Goal: Information Seeking & Learning: Learn about a topic

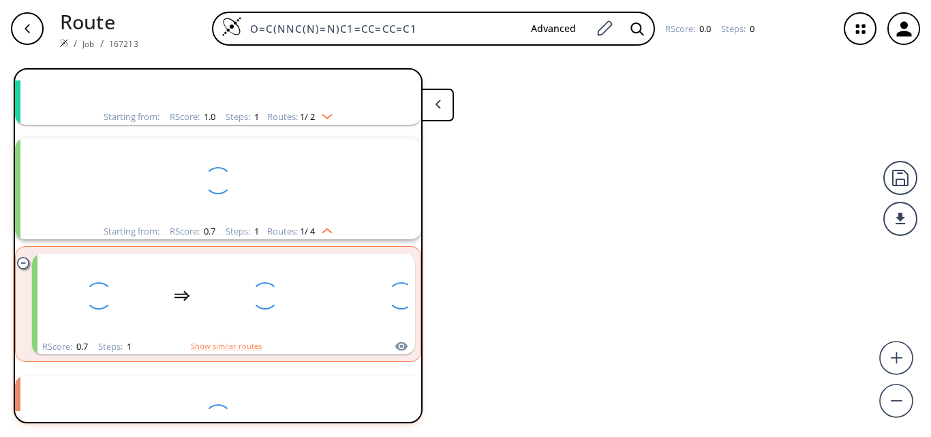
scroll to position [146, 0]
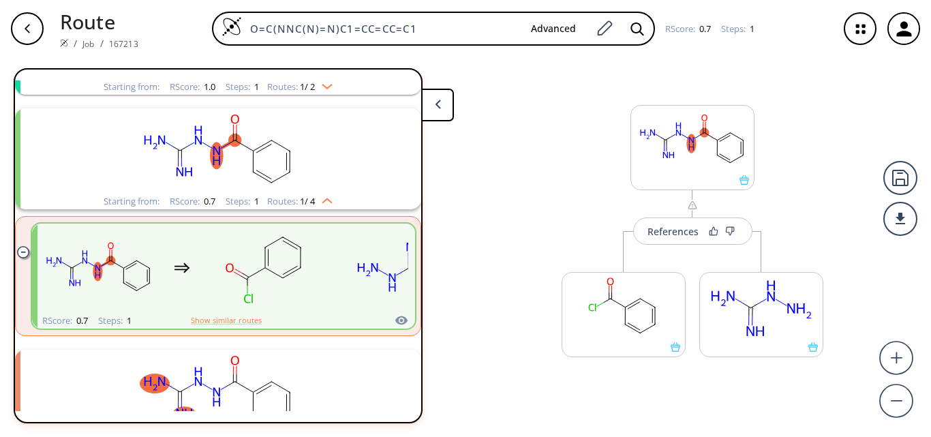
drag, startPoint x: 449, startPoint y: 29, endPoint x: 197, endPoint y: 20, distance: 252.3
click at [197, 20] on div "O=C(NNC(N)=N)C1=CC=CC=C1 Advanced RScore : 0.7 Steps : 1" at bounding box center [488, 29] width 678 height 34
paste input "Cl)C1=CC(/C=N/NC(N)=N)"
type input "O=C(Cl)C1=CC(/C=N/NC(N)=N)=CC=C1"
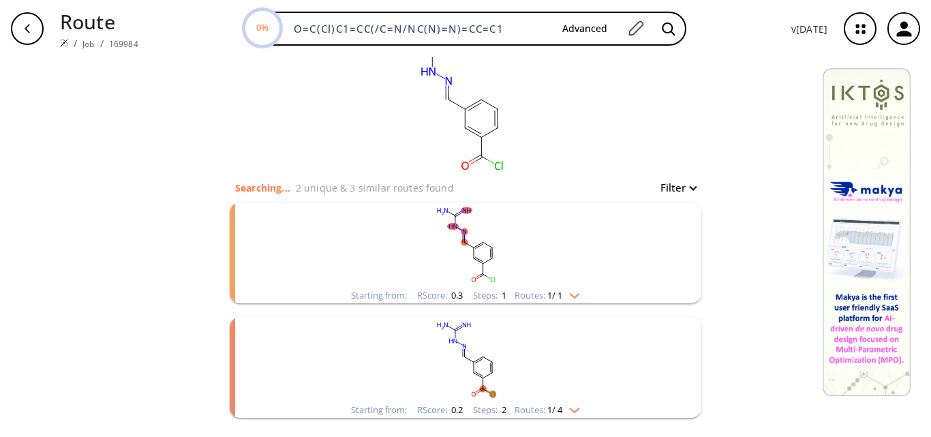
scroll to position [68, 0]
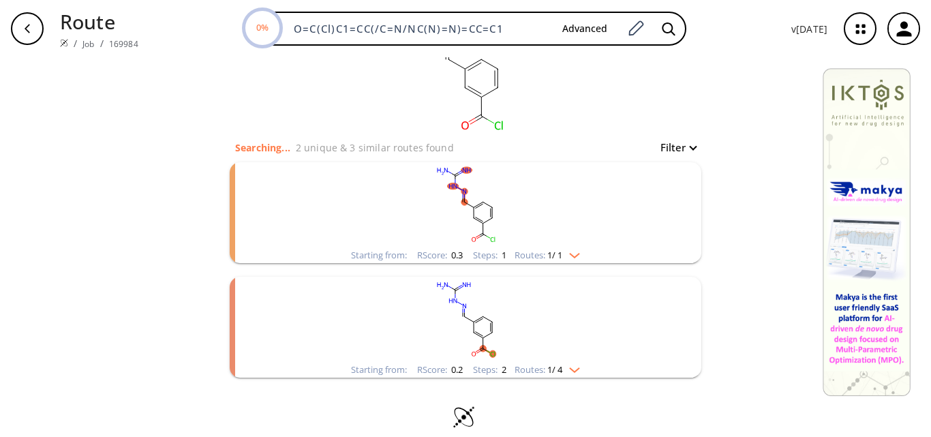
click at [477, 345] on rect "clusters" at bounding box center [465, 319] width 354 height 85
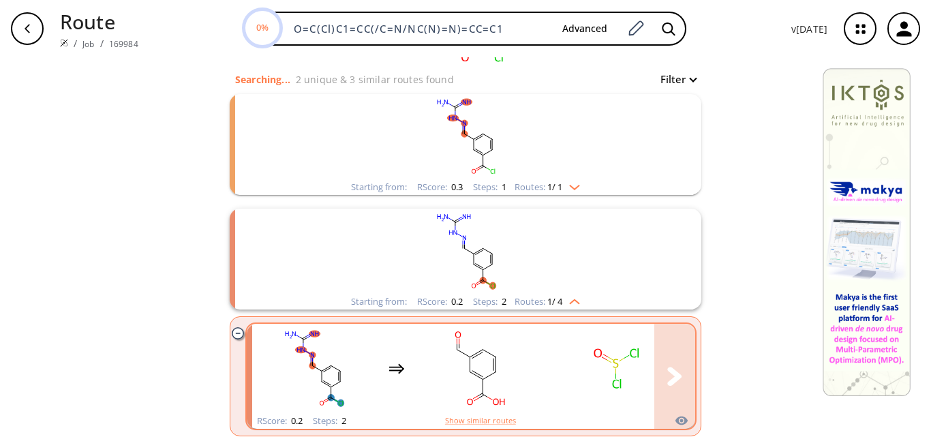
scroll to position [204, 0]
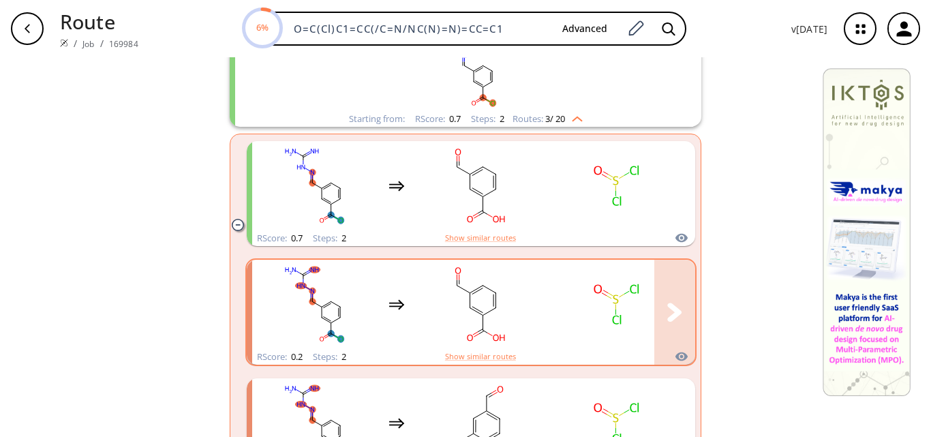
click at [636, 324] on rect "clusters" at bounding box center [616, 304] width 123 height 85
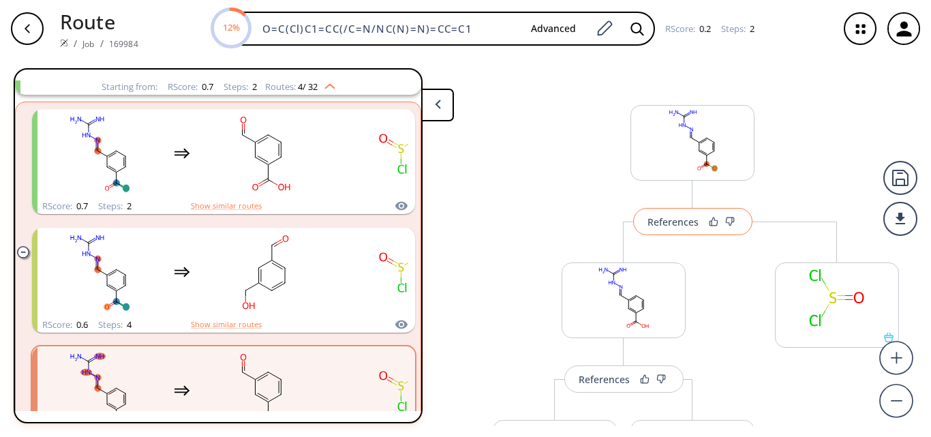
click at [658, 228] on button "References" at bounding box center [692, 221] width 119 height 27
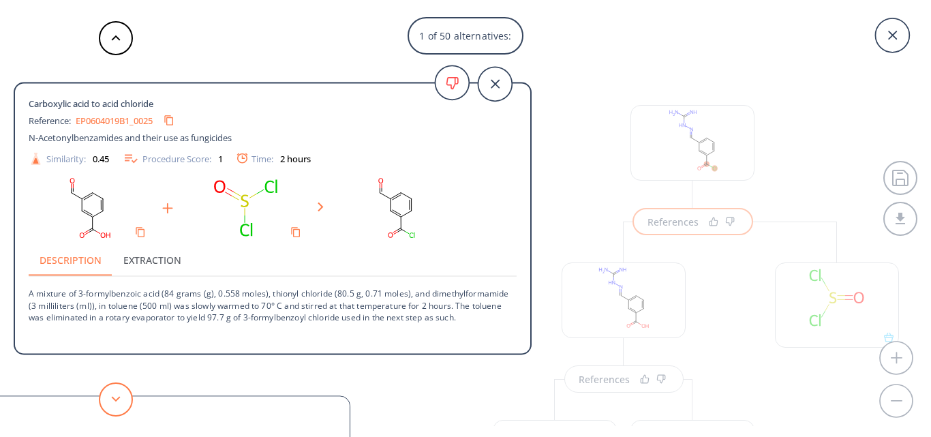
click at [112, 399] on icon at bounding box center [116, 399] width 10 height 6
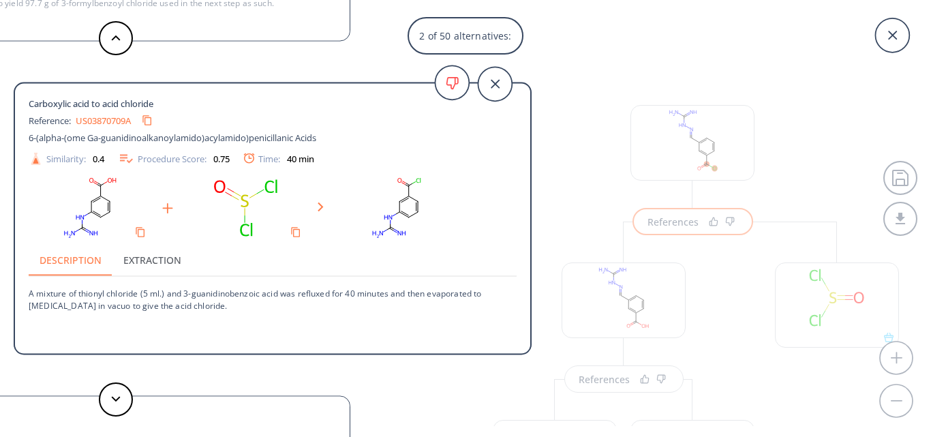
click at [108, 124] on link "US03870709A" at bounding box center [103, 120] width 55 height 9
drag, startPoint x: 188, startPoint y: 294, endPoint x: 279, endPoint y: 297, distance: 91.4
click at [279, 297] on p "A mixture of thionyl chloride (5 ml.) and 3-guanidinobenzoic acid was refluxed …" at bounding box center [273, 294] width 488 height 34
drag, startPoint x: 77, startPoint y: 294, endPoint x: 140, endPoint y: 292, distance: 63.4
click at [140, 292] on p "A mixture of thionyl chloride (5 ml.) and 3-guanidinobenzoic acid was refluxed …" at bounding box center [273, 294] width 488 height 34
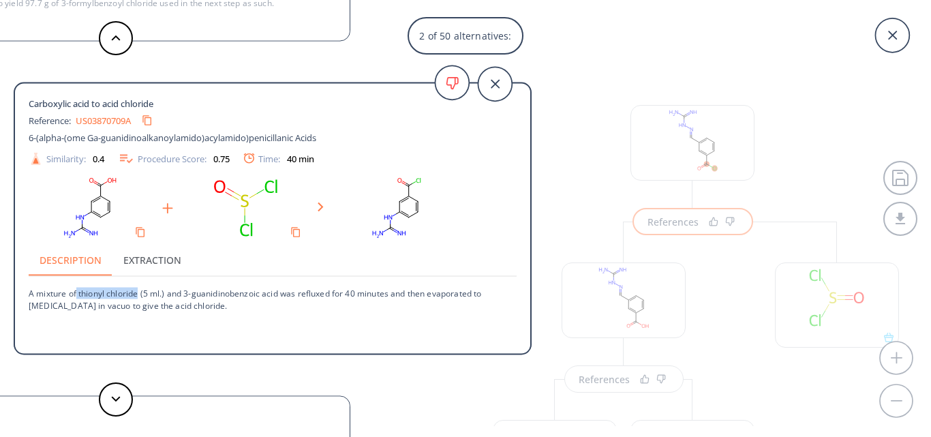
copy p "thionyl chloride"
click at [119, 394] on button at bounding box center [116, 399] width 34 height 34
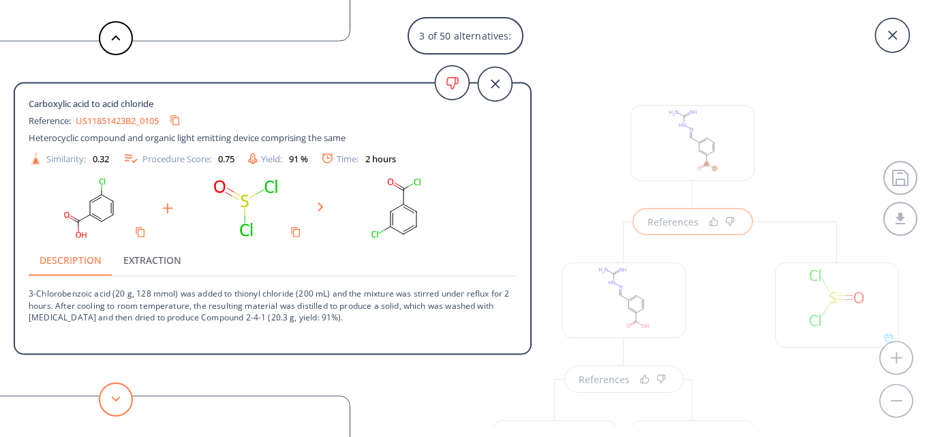
click at [122, 397] on button at bounding box center [116, 399] width 34 height 34
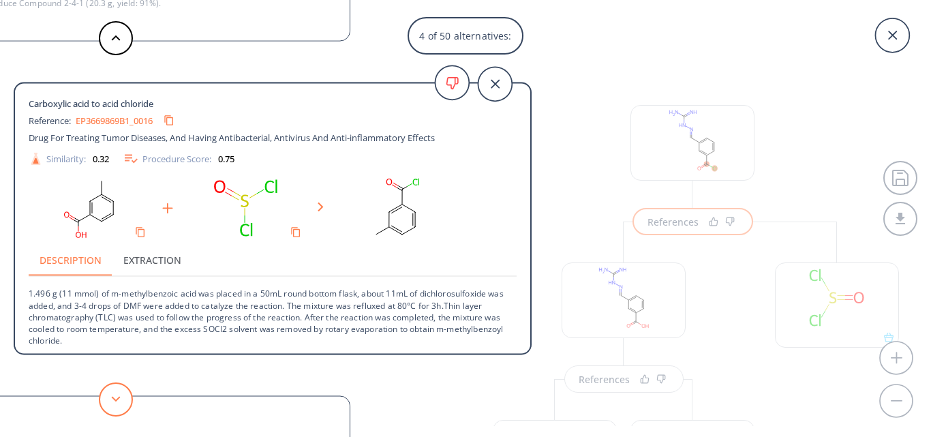
click at [121, 397] on button at bounding box center [116, 399] width 34 height 34
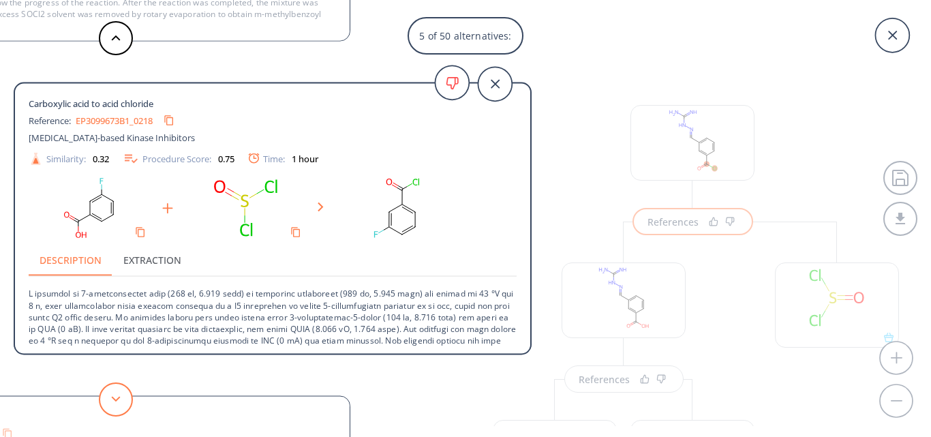
click at [114, 397] on icon at bounding box center [116, 399] width 10 height 6
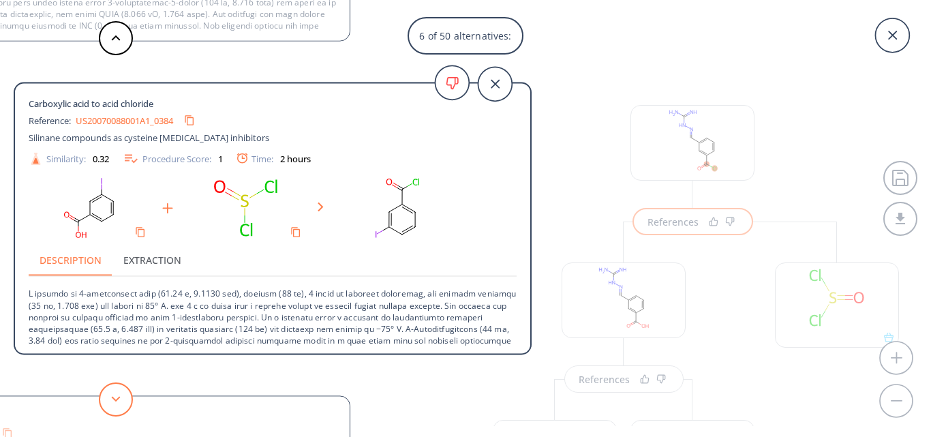
click at [114, 397] on icon at bounding box center [116, 399] width 10 height 6
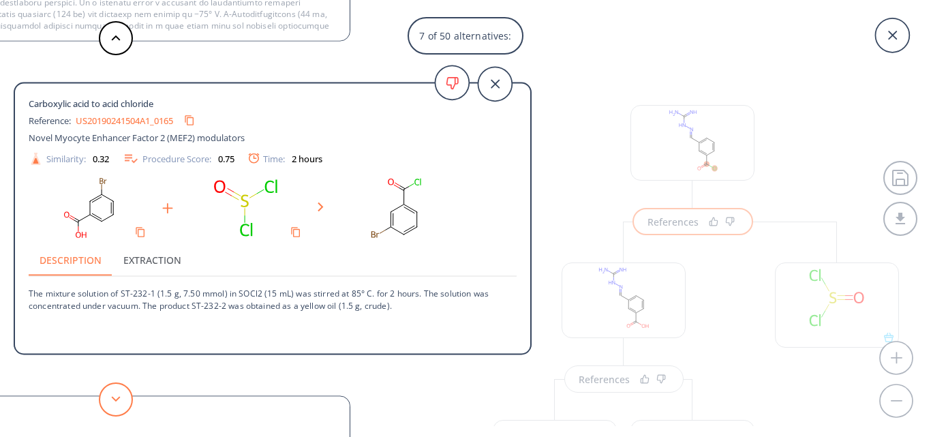
click at [114, 397] on icon at bounding box center [116, 399] width 10 height 6
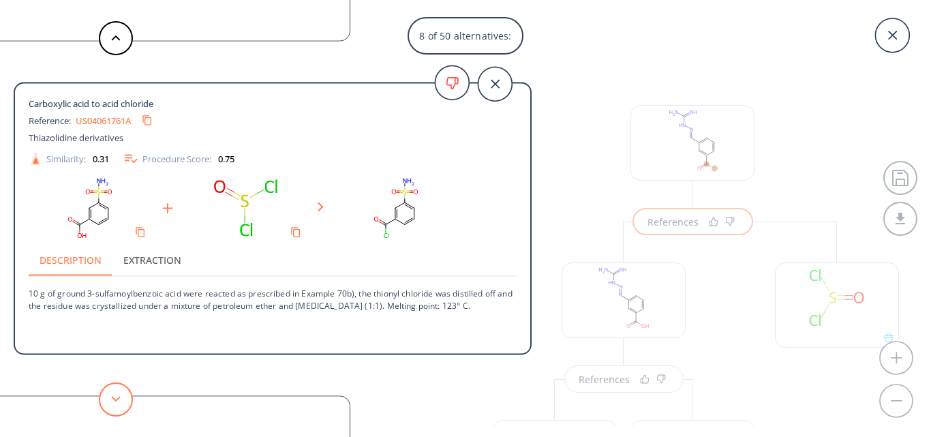
click at [114, 397] on icon at bounding box center [116, 399] width 10 height 6
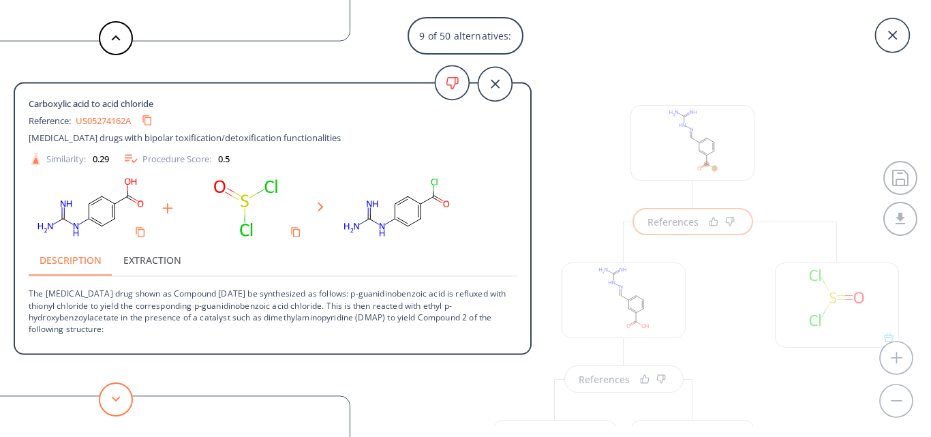
click at [120, 396] on icon at bounding box center [116, 399] width 10 height 6
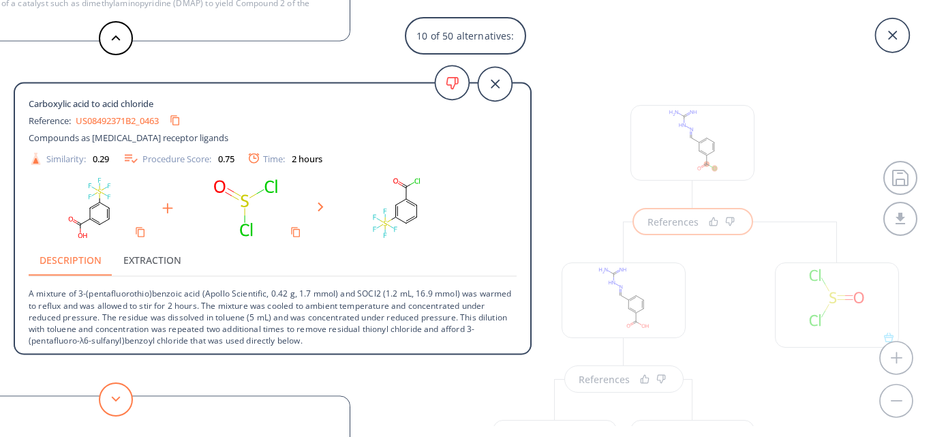
click at [120, 396] on icon at bounding box center [116, 399] width 10 height 6
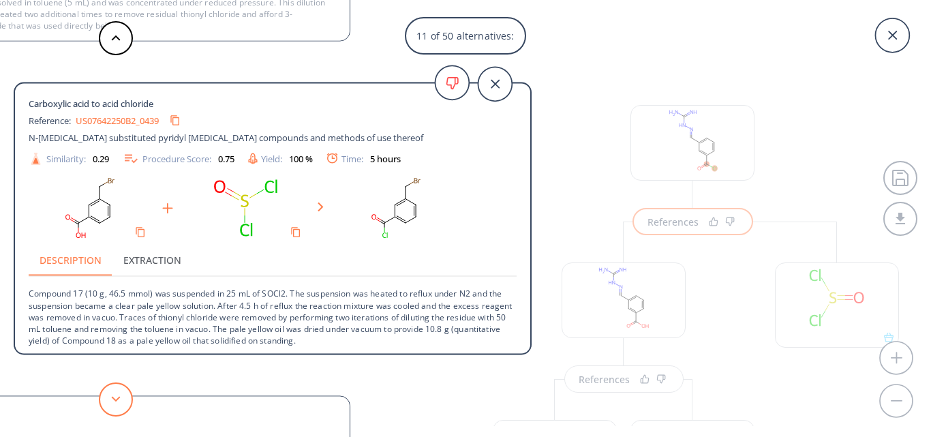
click at [121, 396] on button at bounding box center [116, 399] width 34 height 34
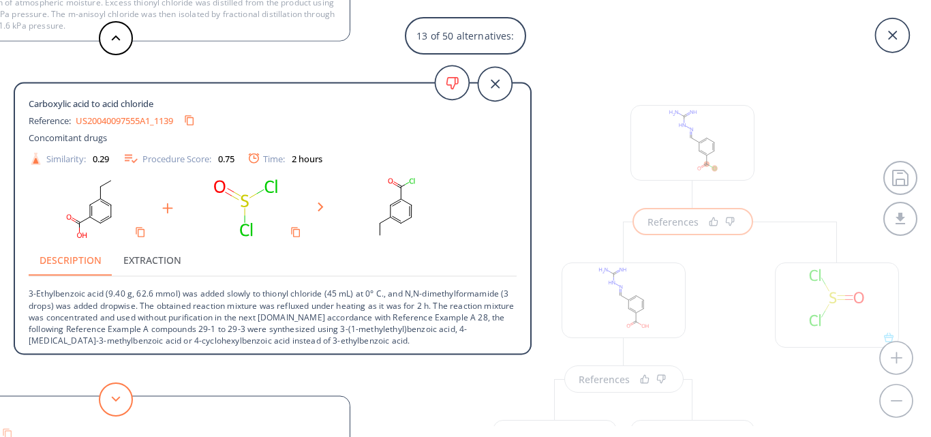
click at [121, 396] on button at bounding box center [116, 399] width 34 height 34
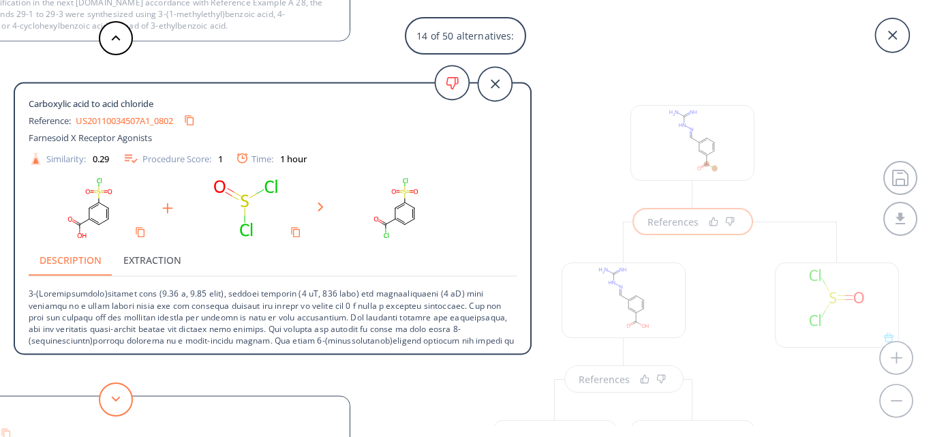
click at [121, 396] on button at bounding box center [116, 399] width 34 height 34
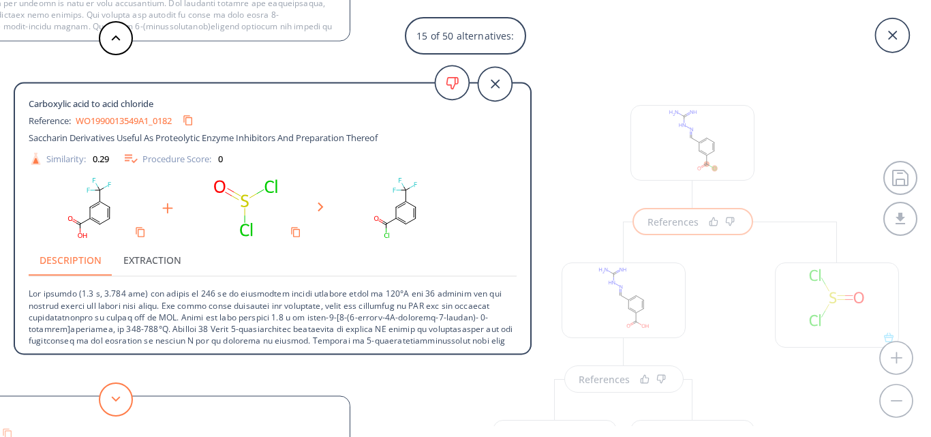
click at [121, 396] on button at bounding box center [116, 399] width 34 height 34
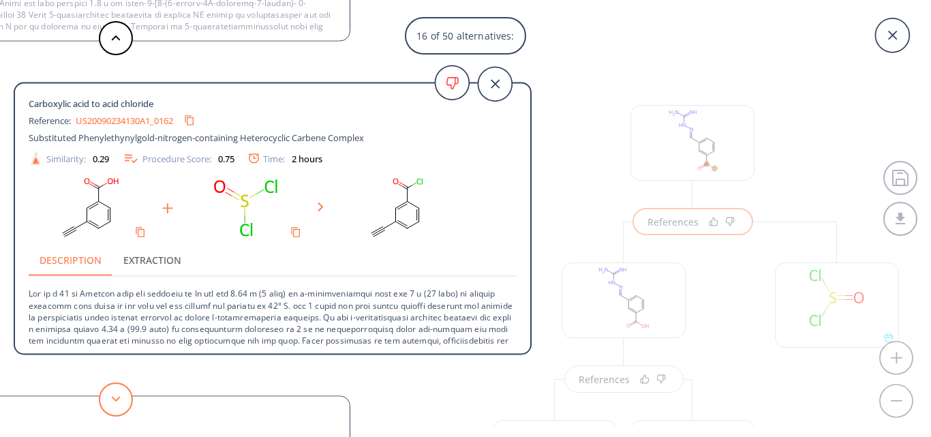
click at [121, 396] on button at bounding box center [116, 399] width 34 height 34
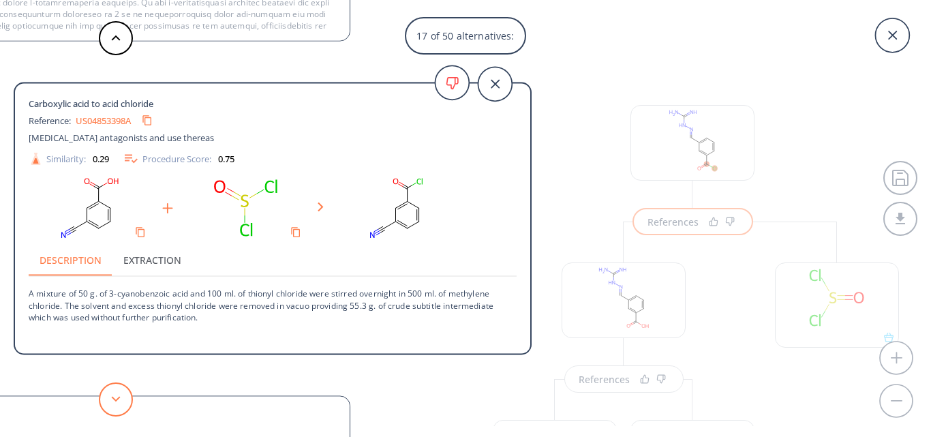
click at [121, 396] on button at bounding box center [116, 399] width 34 height 34
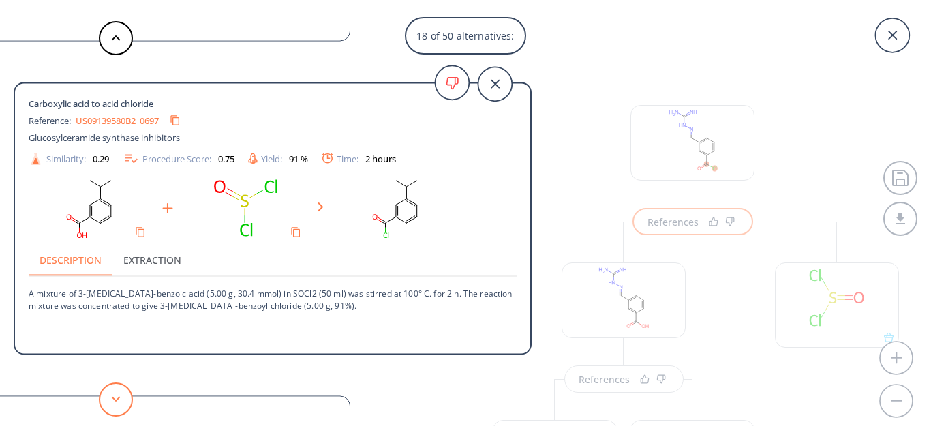
click at [121, 396] on button at bounding box center [116, 399] width 34 height 34
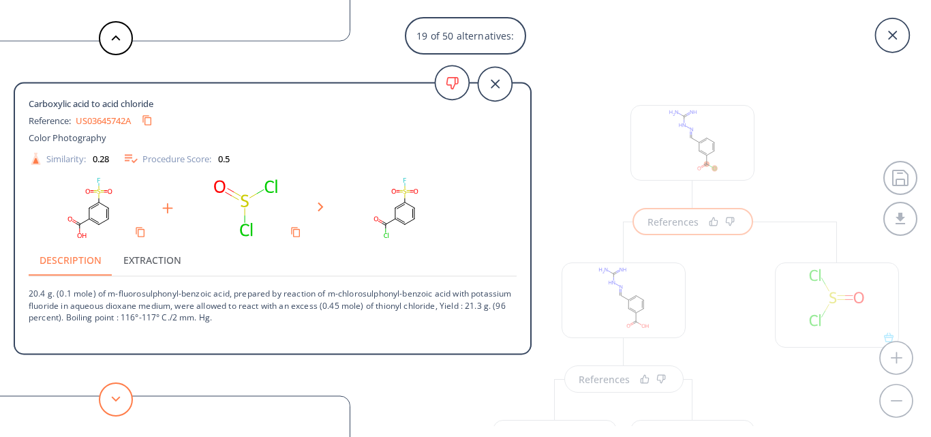
click at [121, 396] on button at bounding box center [116, 399] width 34 height 34
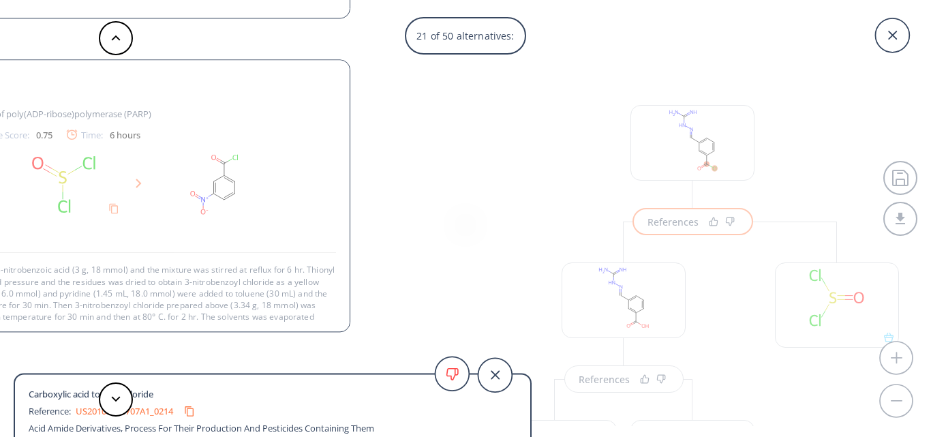
scroll to position [37, 0]
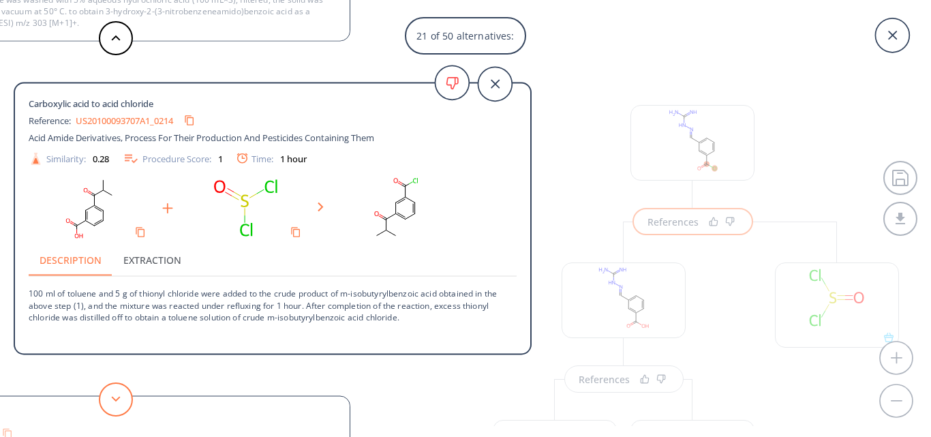
click at [121, 403] on button at bounding box center [116, 399] width 34 height 34
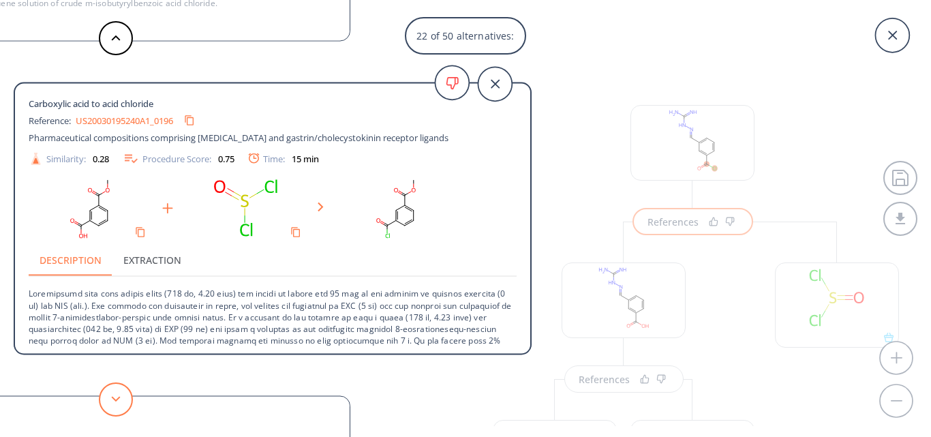
click at [121, 403] on button at bounding box center [116, 399] width 34 height 34
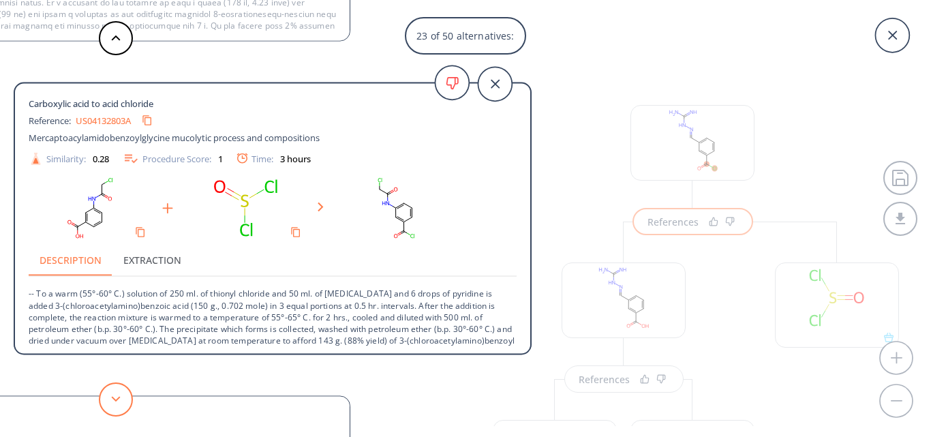
click at [121, 403] on button at bounding box center [116, 399] width 34 height 34
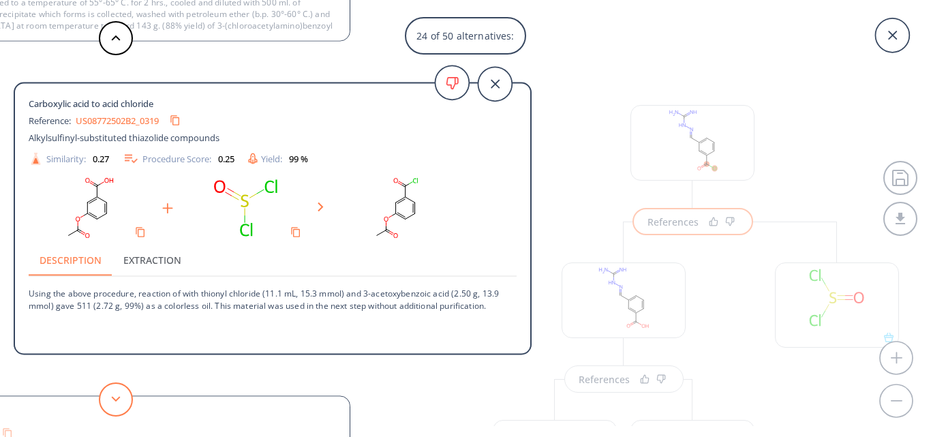
click at [123, 401] on button at bounding box center [116, 399] width 34 height 34
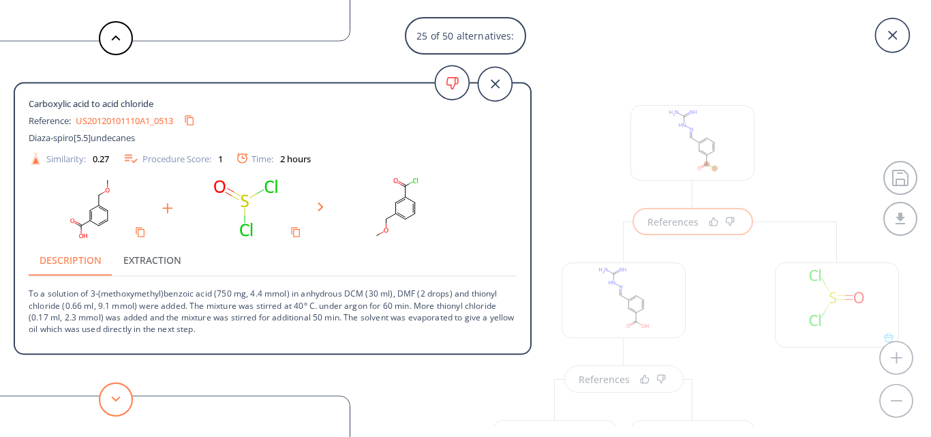
click at [125, 399] on button at bounding box center [116, 399] width 34 height 34
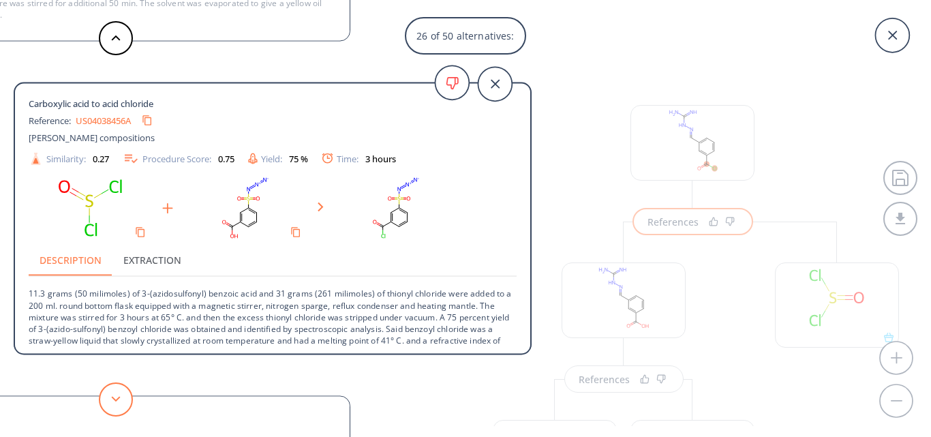
click at [125, 399] on button at bounding box center [116, 399] width 34 height 34
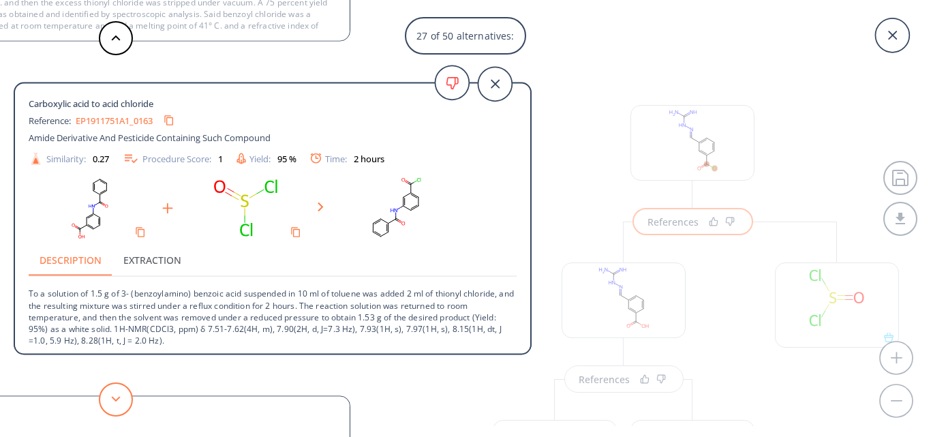
click at [125, 398] on button at bounding box center [116, 399] width 34 height 34
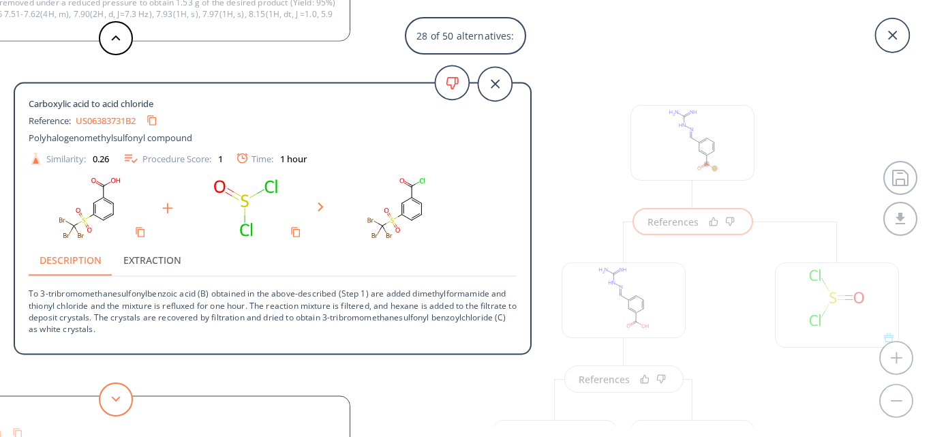
click at [125, 398] on button at bounding box center [116, 399] width 34 height 34
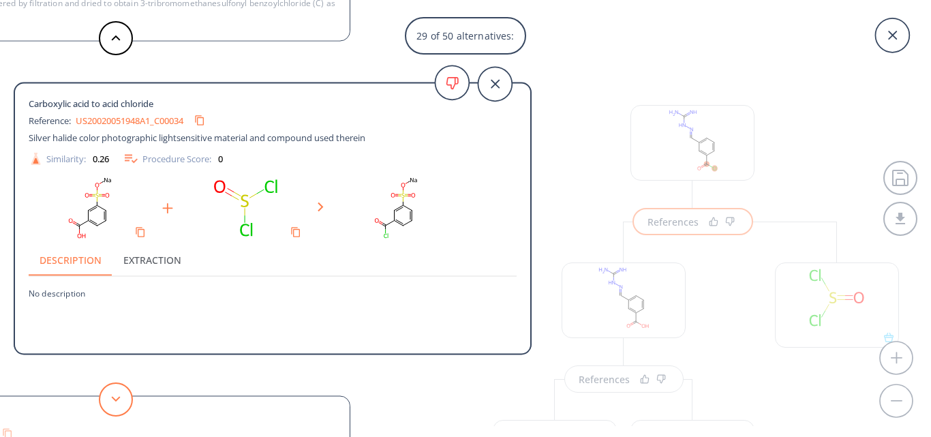
click at [125, 398] on button at bounding box center [116, 399] width 34 height 34
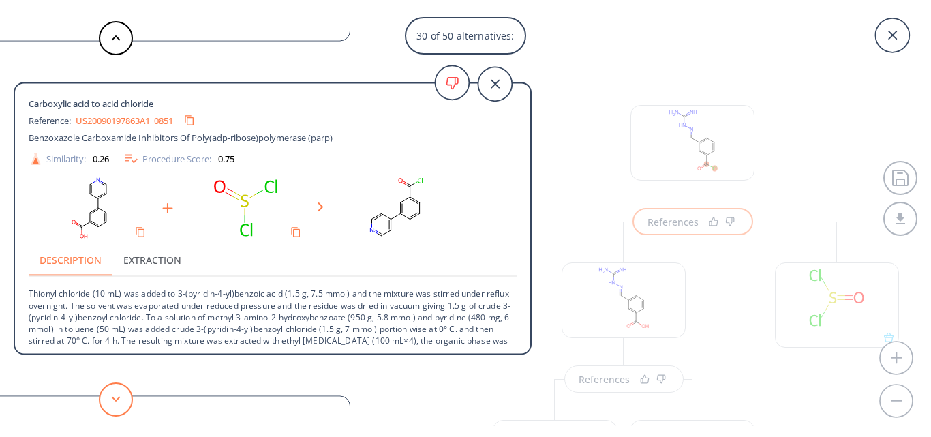
click at [125, 398] on button at bounding box center [116, 399] width 34 height 34
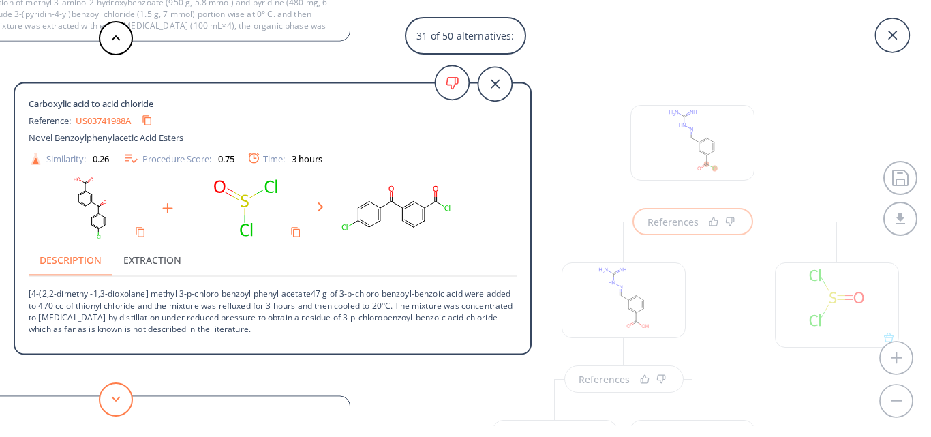
click at [125, 398] on button at bounding box center [116, 399] width 34 height 34
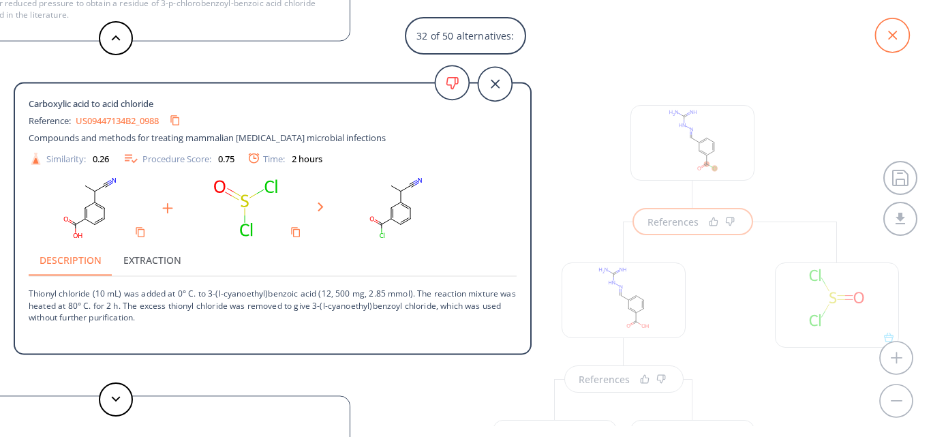
click at [888, 46] on icon at bounding box center [892, 35] width 34 height 34
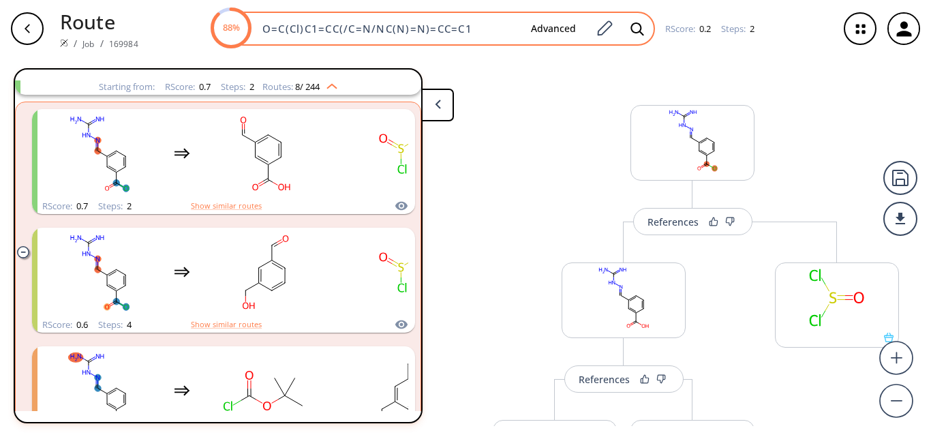
drag, startPoint x: 468, startPoint y: 32, endPoint x: 246, endPoint y: 31, distance: 222.1
click at [246, 31] on div "88% O=C(Cl)C1=CC(/C=N/NC(N)=N)=CC=C1 Advanced" at bounding box center [433, 29] width 443 height 34
paste input "N=C(N/N=C/C1=CC=C(C(N)=N)C=C1)N"
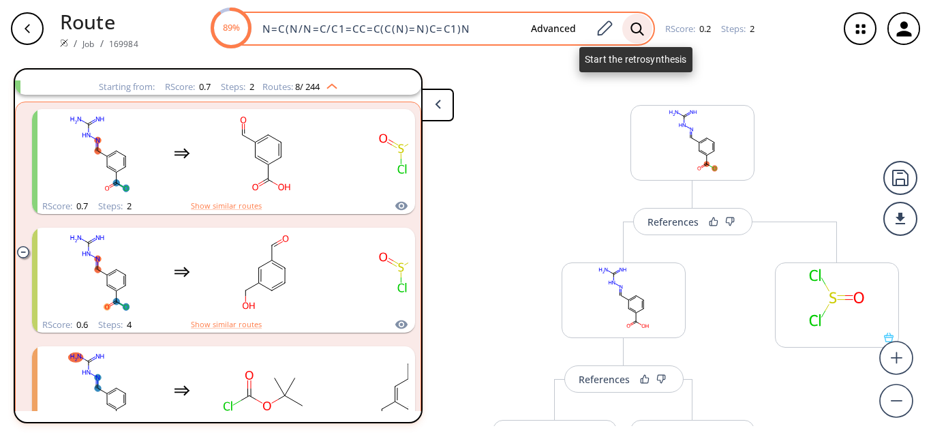
type input "N=C(N/N=C/C1=CC=C(C(N)=N)C=C1)N"
click at [641, 28] on icon at bounding box center [637, 29] width 14 height 14
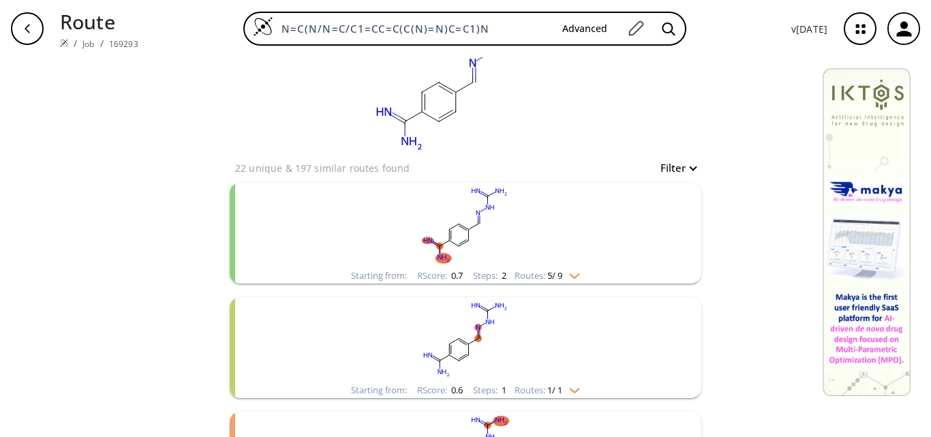
scroll to position [68, 0]
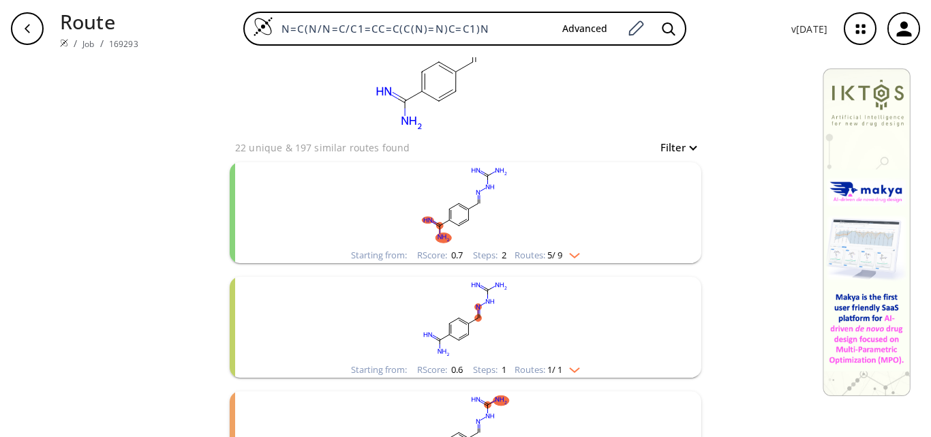
click at [455, 217] on rect "clusters" at bounding box center [465, 204] width 354 height 85
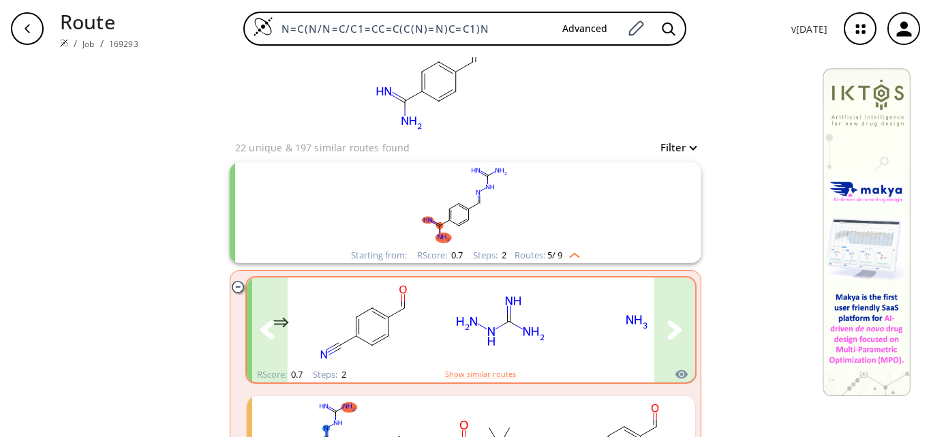
click at [557, 335] on div "clusters" at bounding box center [416, 321] width 561 height 89
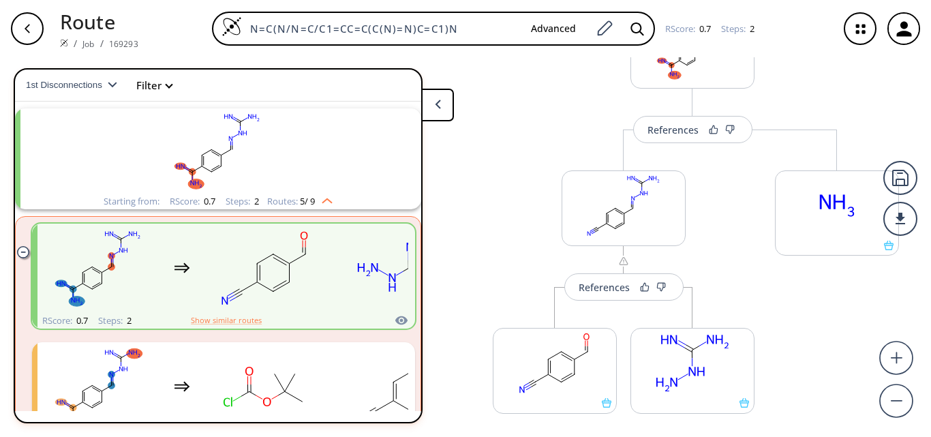
scroll to position [68, 0]
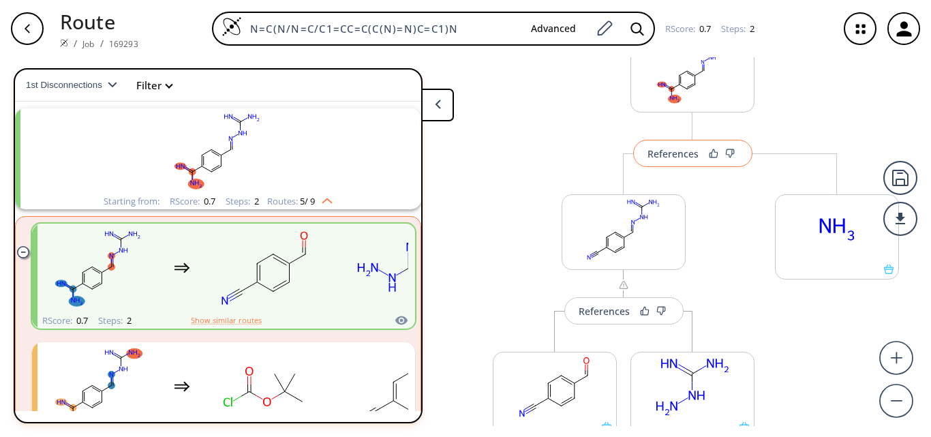
click at [666, 154] on div "References" at bounding box center [672, 153] width 51 height 9
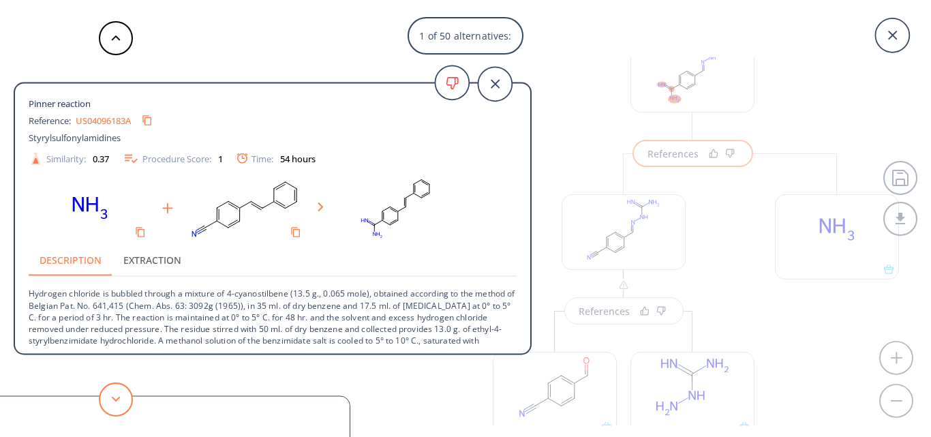
click at [119, 397] on polygon at bounding box center [116, 398] width 9 height 5
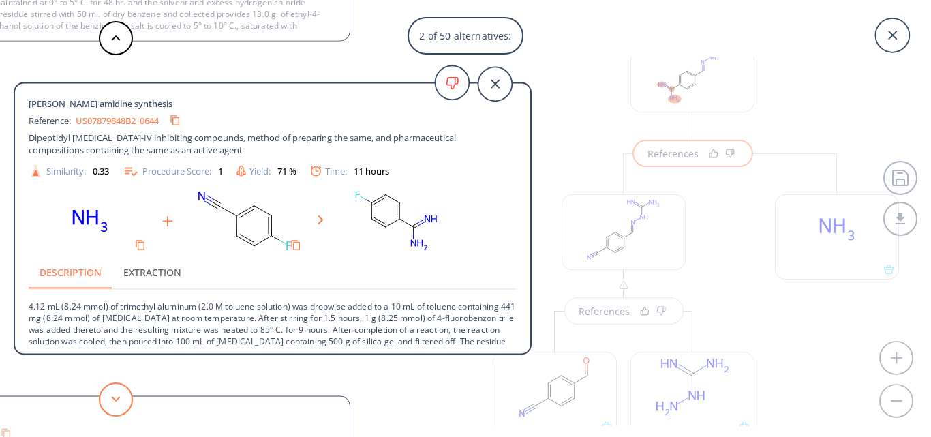
click at [119, 397] on polygon at bounding box center [116, 398] width 9 height 5
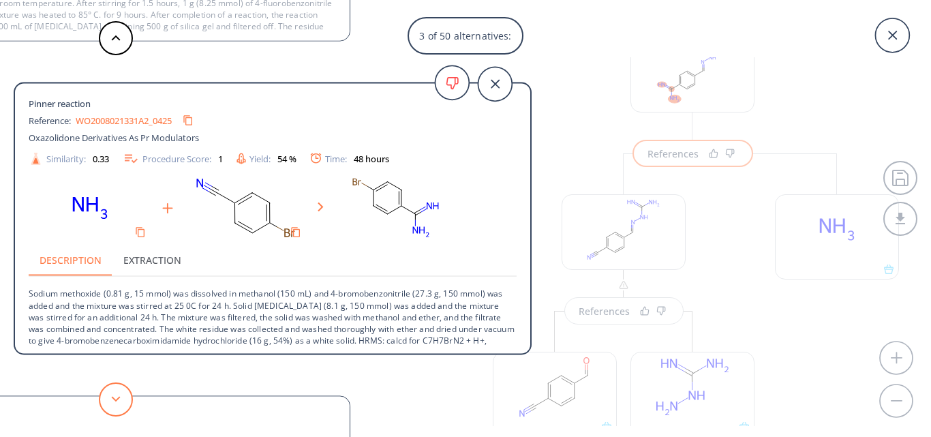
click at [122, 397] on button at bounding box center [116, 399] width 34 height 34
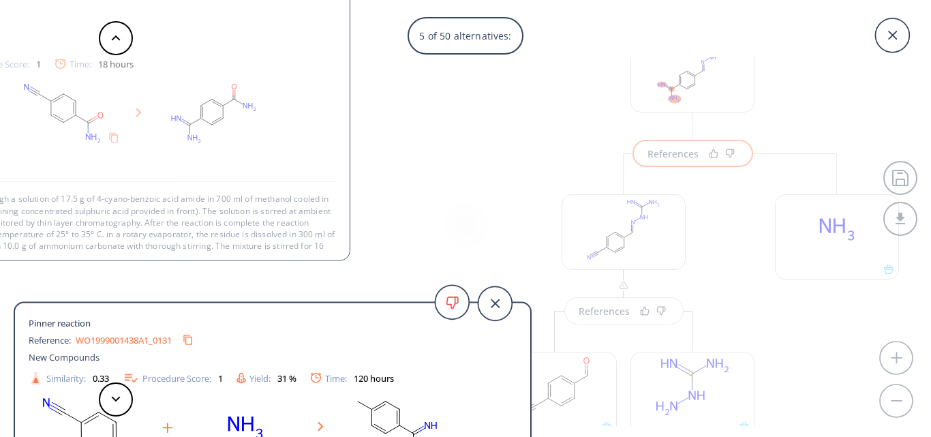
scroll to position [25, 0]
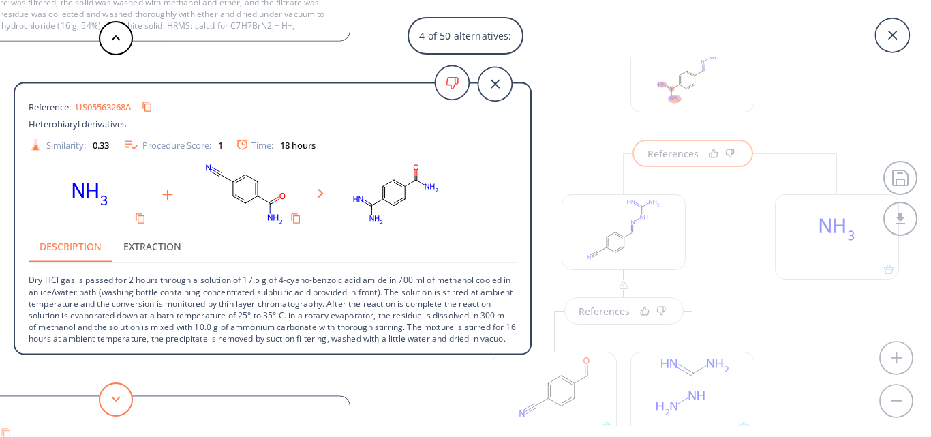
click at [119, 402] on button at bounding box center [116, 399] width 34 height 34
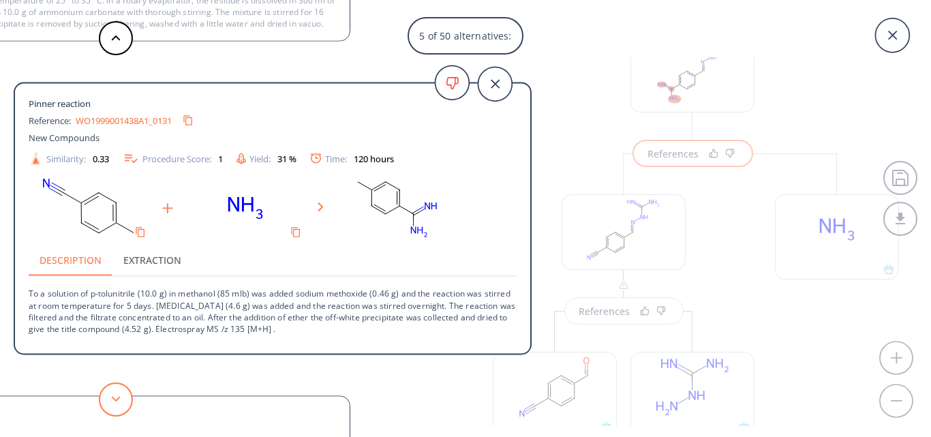
click at [119, 402] on button at bounding box center [116, 399] width 34 height 34
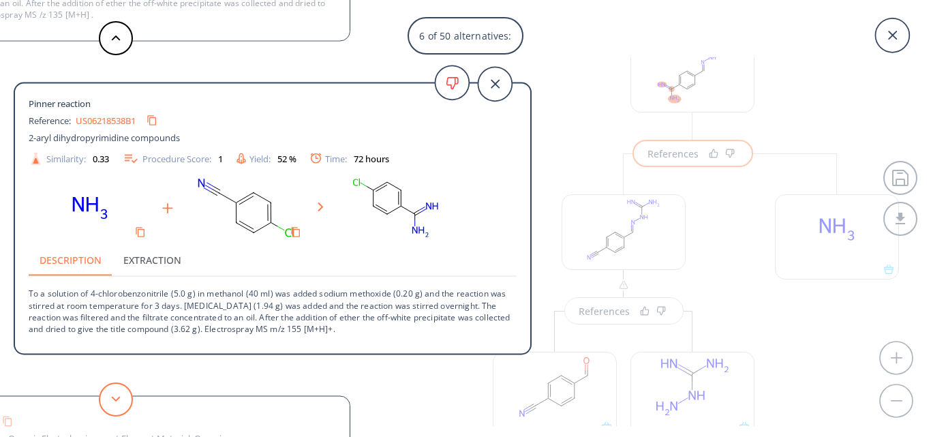
click at [119, 402] on button at bounding box center [116, 399] width 34 height 34
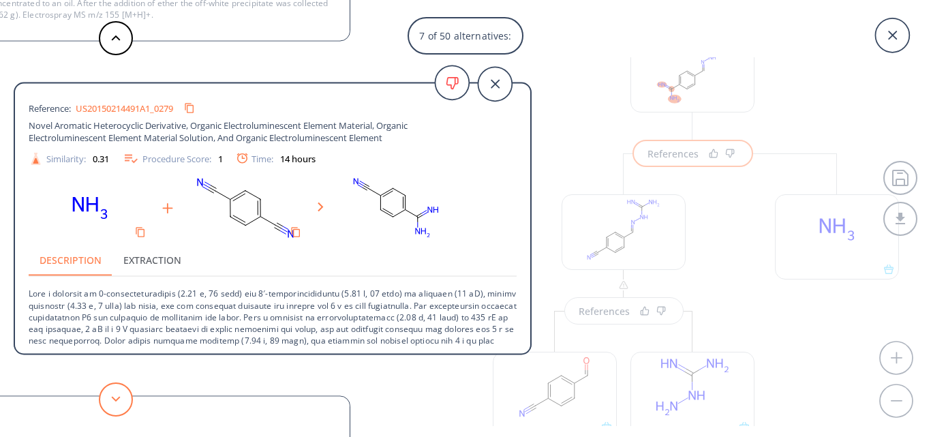
click at [119, 402] on button at bounding box center [116, 399] width 34 height 34
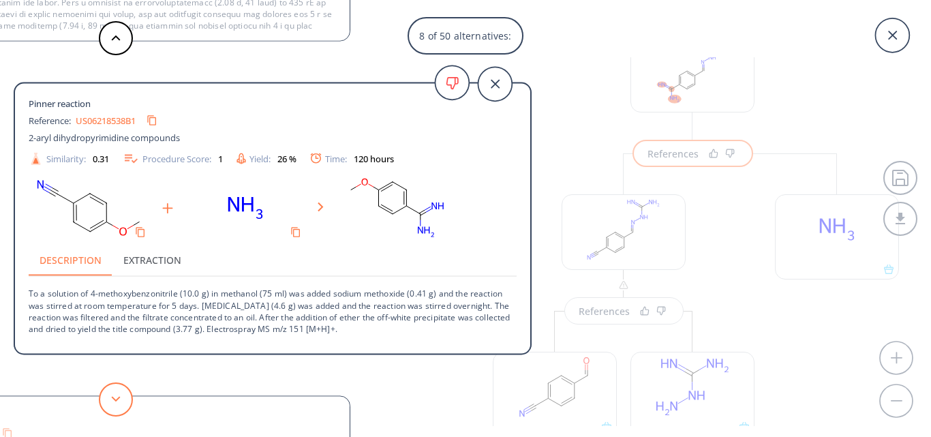
click at [119, 402] on button at bounding box center [116, 399] width 34 height 34
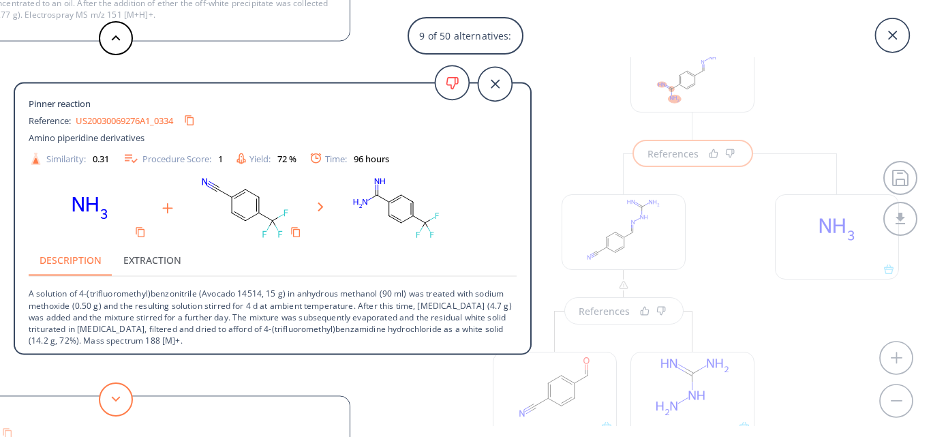
click at [119, 402] on button at bounding box center [116, 399] width 34 height 34
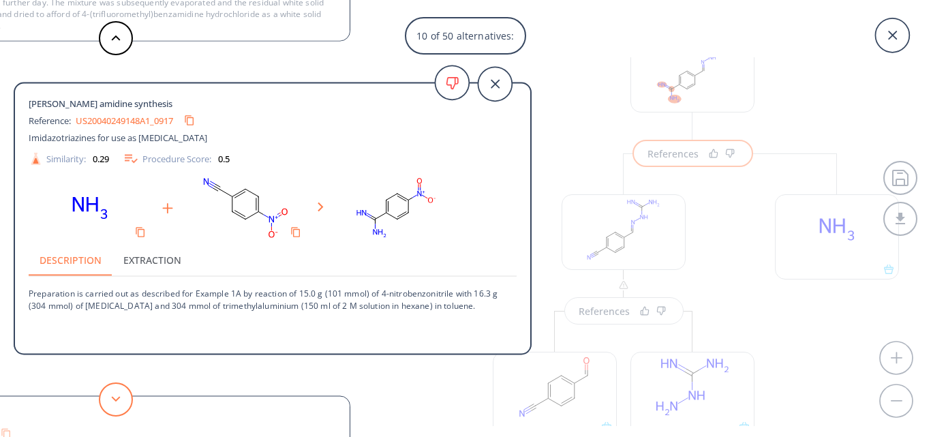
click at [119, 402] on button at bounding box center [116, 399] width 34 height 34
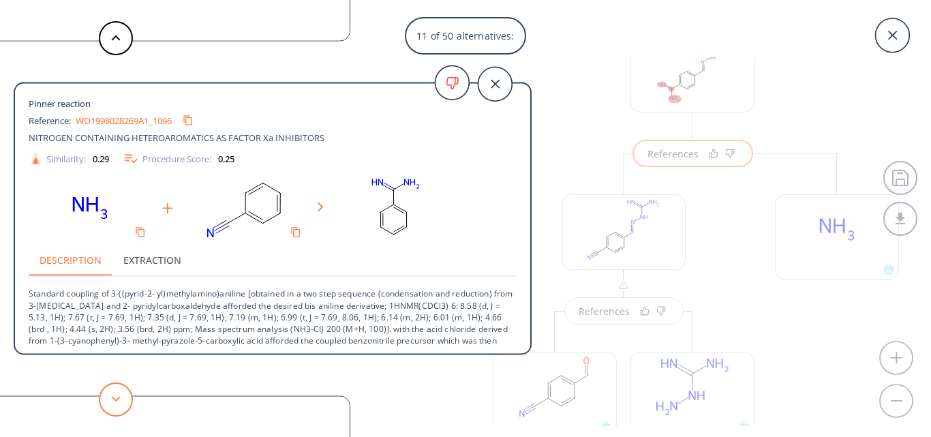
click at [119, 402] on button at bounding box center [116, 399] width 34 height 34
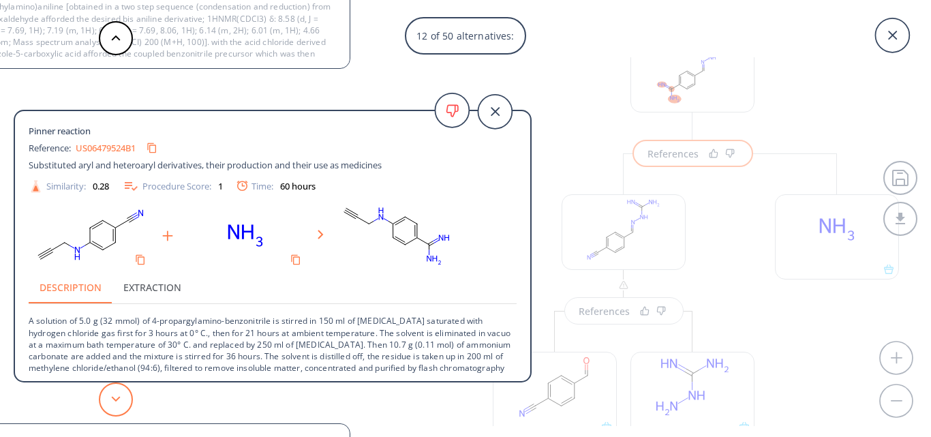
click at [119, 402] on button at bounding box center [116, 399] width 34 height 34
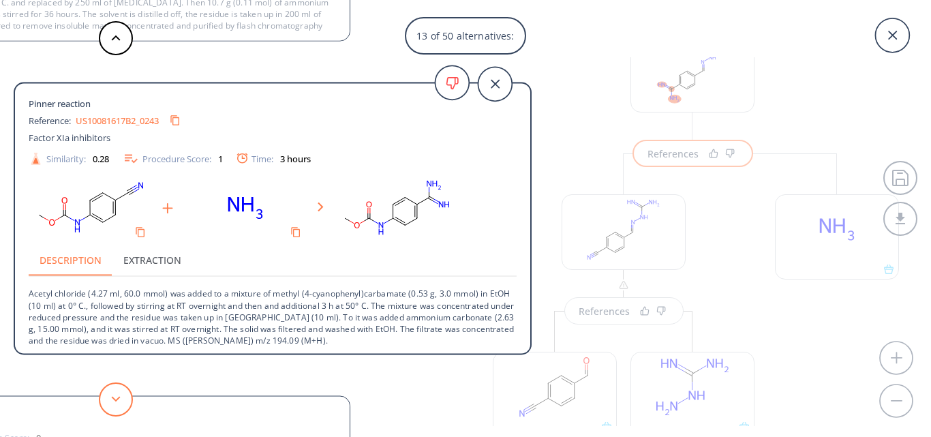
click at [119, 402] on button at bounding box center [116, 399] width 34 height 34
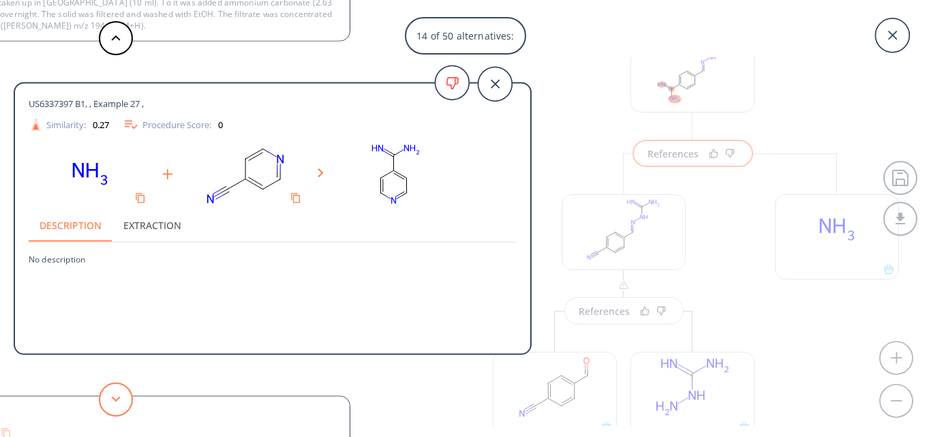
click at [119, 402] on button at bounding box center [116, 399] width 34 height 34
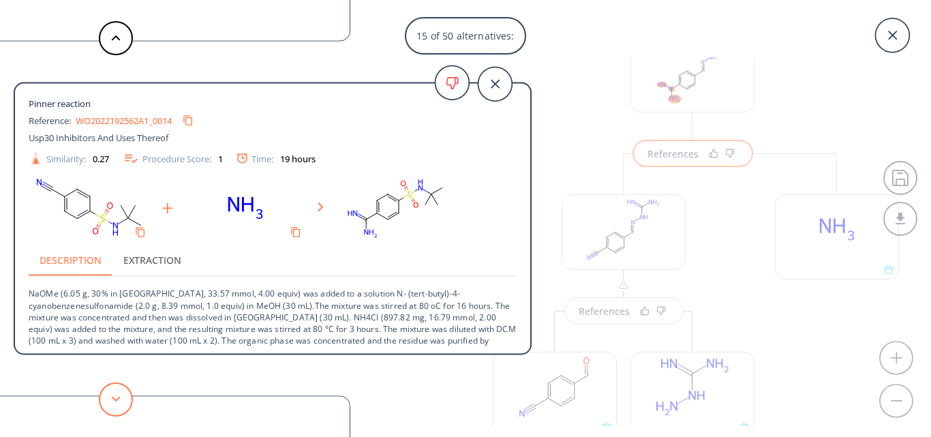
click at [119, 402] on button at bounding box center [116, 399] width 34 height 34
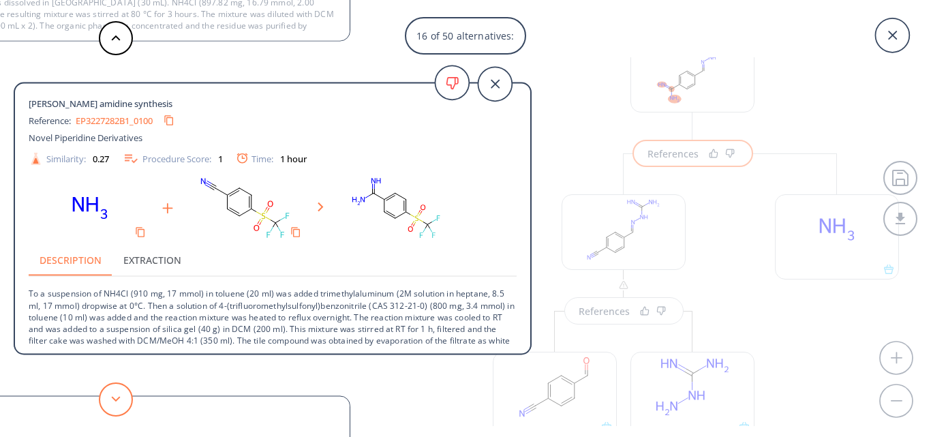
click at [119, 402] on button at bounding box center [116, 399] width 34 height 34
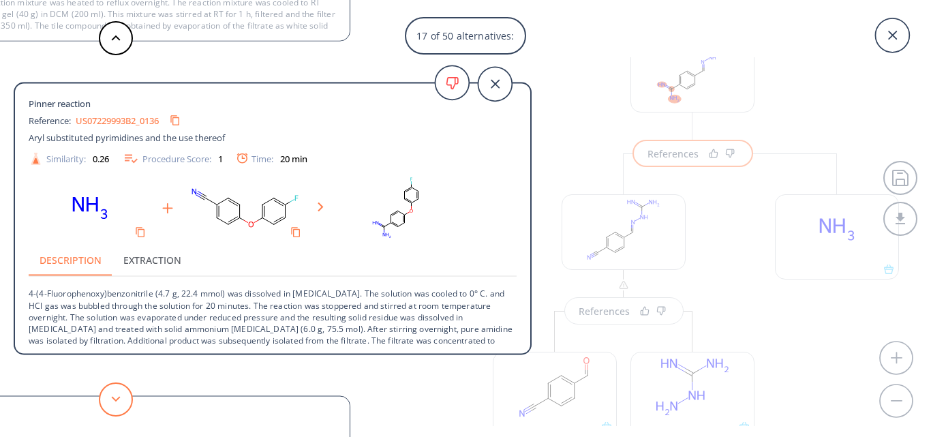
click at [119, 402] on button at bounding box center [116, 399] width 34 height 34
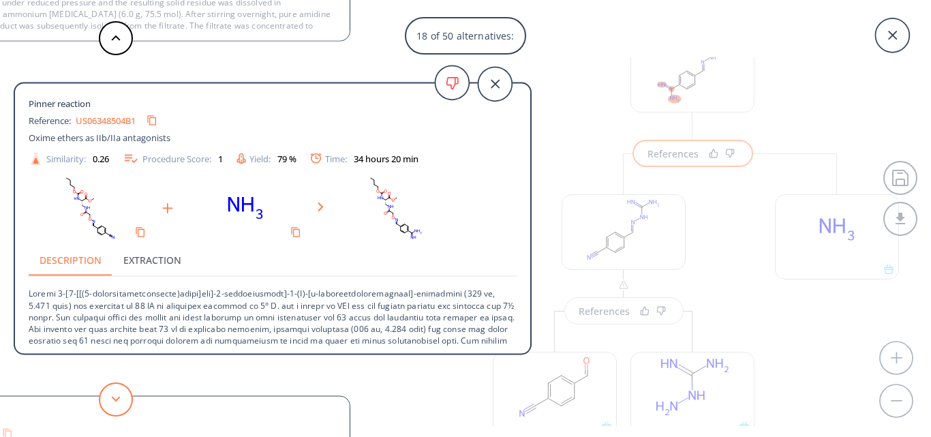
click at [119, 402] on button at bounding box center [116, 399] width 34 height 34
